Goal: Communication & Community: Answer question/provide support

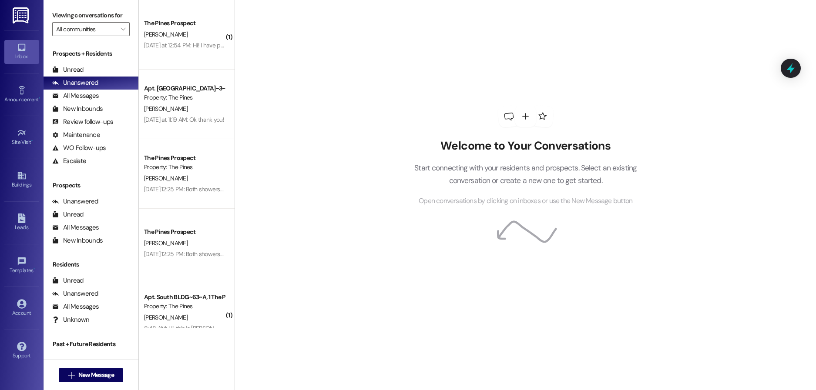
drag, startPoint x: 83, startPoint y: 67, endPoint x: -20, endPoint y: 12, distance: 117.0
click at [0, 12] on html "Inbox Go to Inbox Announcement • Send A Text Announcement Site Visit • Go to Si…" at bounding box center [408, 195] width 816 height 390
drag, startPoint x: -20, startPoint y: 12, endPoint x: 77, endPoint y: 71, distance: 113.5
click at [77, 71] on div "Unread" at bounding box center [67, 69] width 31 height 9
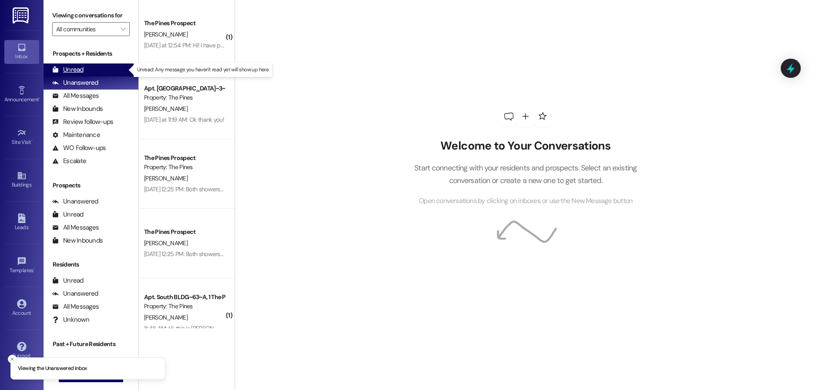
click at [75, 64] on div "Unread (0)" at bounding box center [91, 70] width 95 height 13
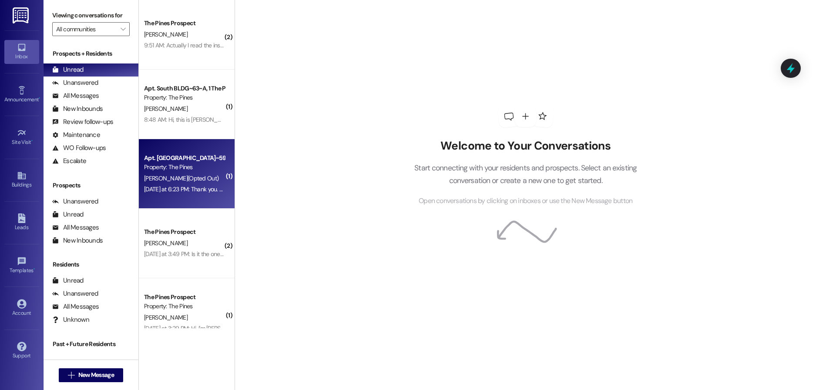
click at [187, 175] on div "[PERSON_NAME] (Opted Out)" at bounding box center [184, 178] width 82 height 11
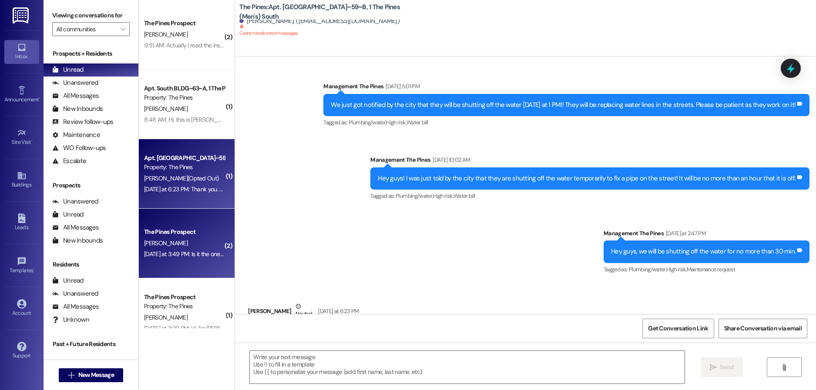
click at [160, 250] on div "[DATE] at 3:49 PM: Is it the one that has tbe walk in closet that split in 2? […" at bounding box center [233, 254] width 179 height 8
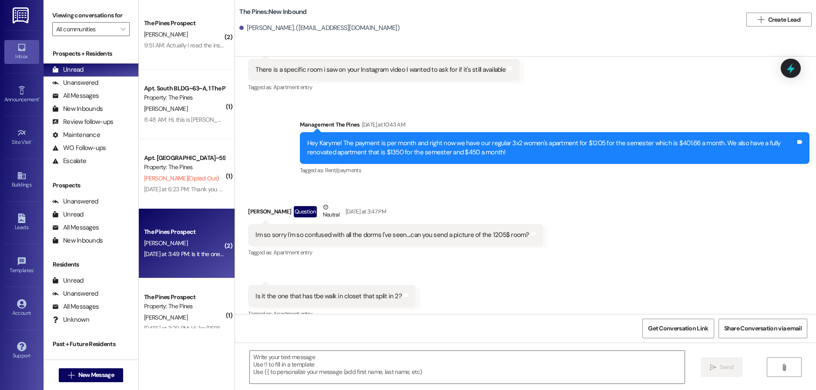
scroll to position [354, 0]
